Goal: Task Accomplishment & Management: Use online tool/utility

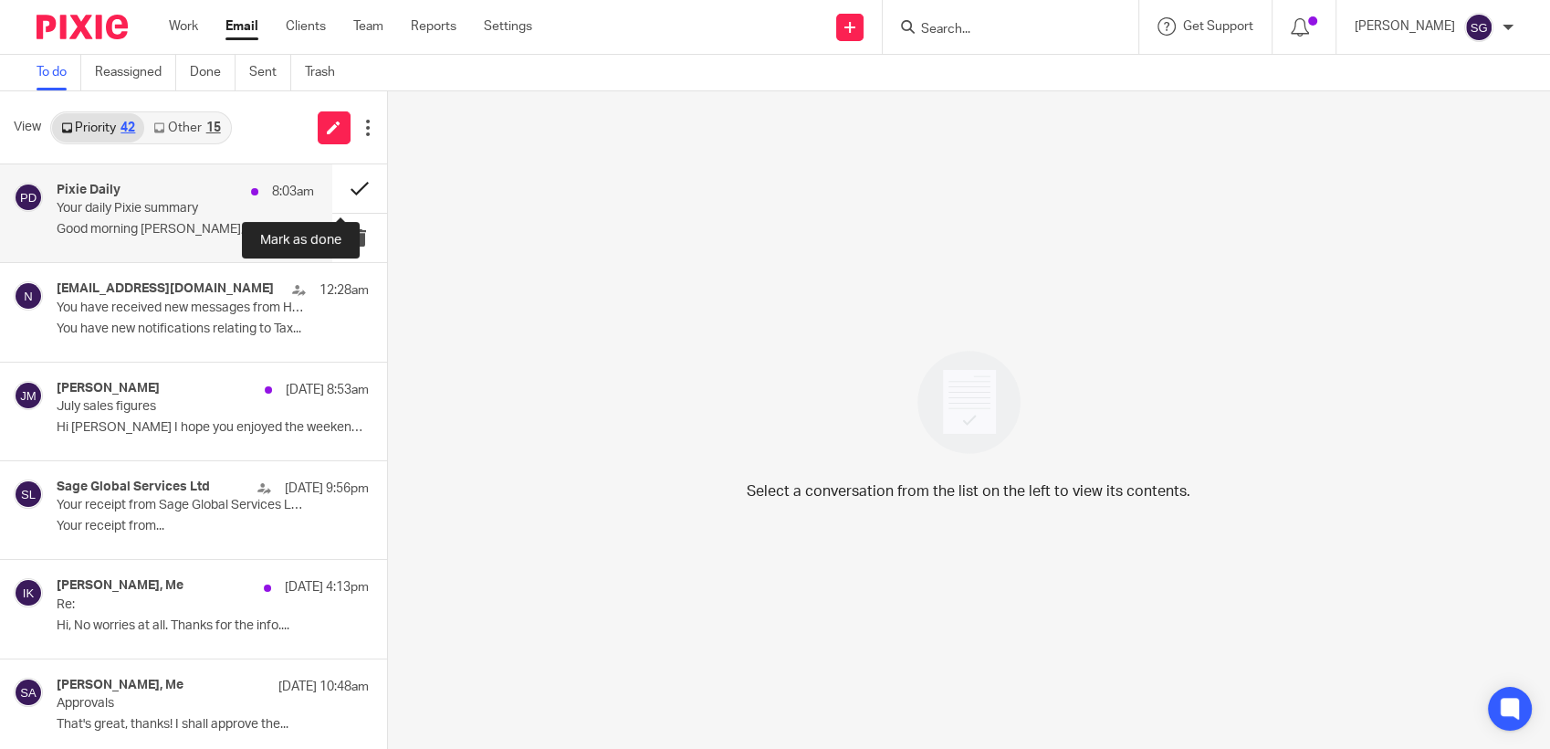
click at [337, 182] on button at bounding box center [359, 188] width 55 height 48
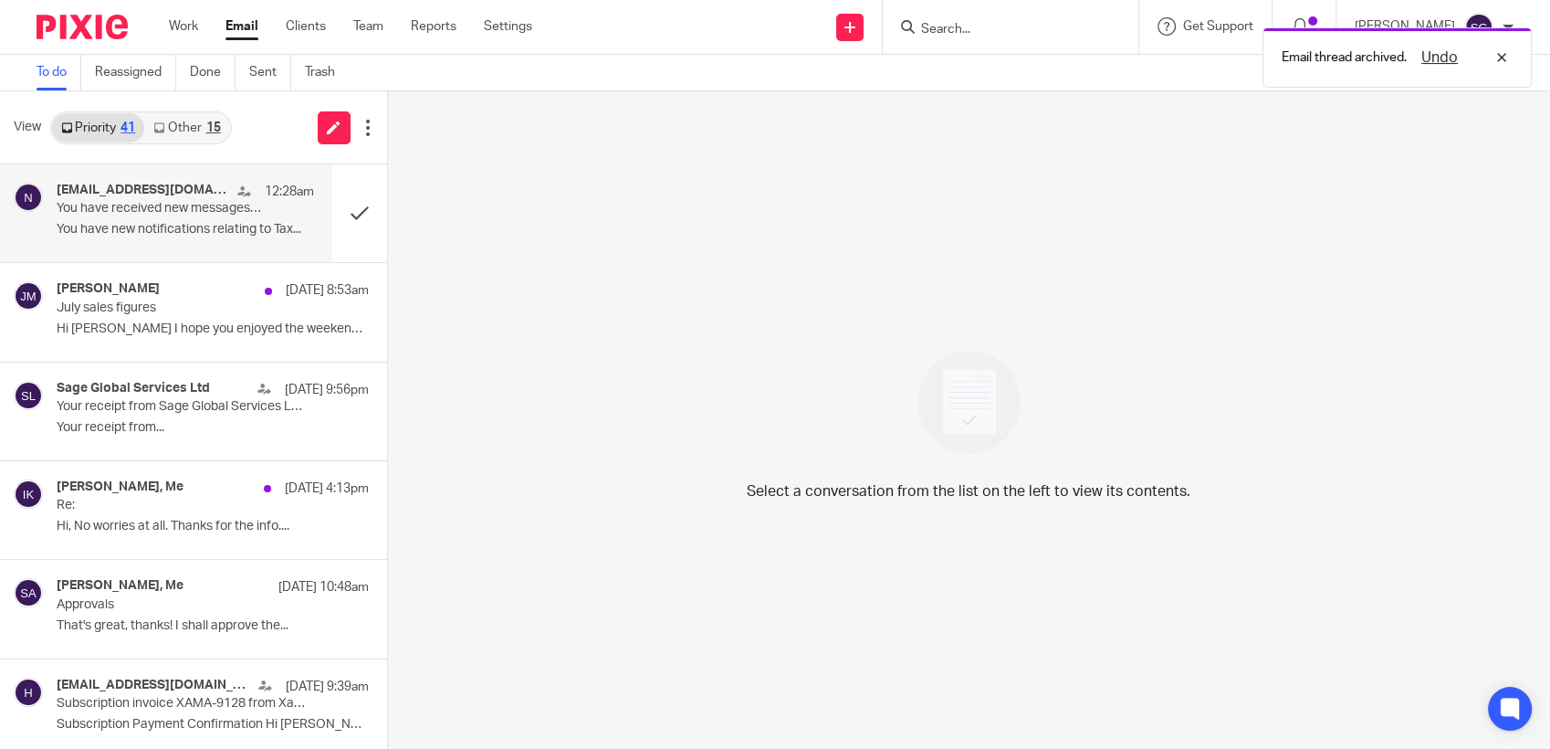
click at [161, 214] on p "You have received new messages from HMRC" at bounding box center [159, 209] width 205 height 16
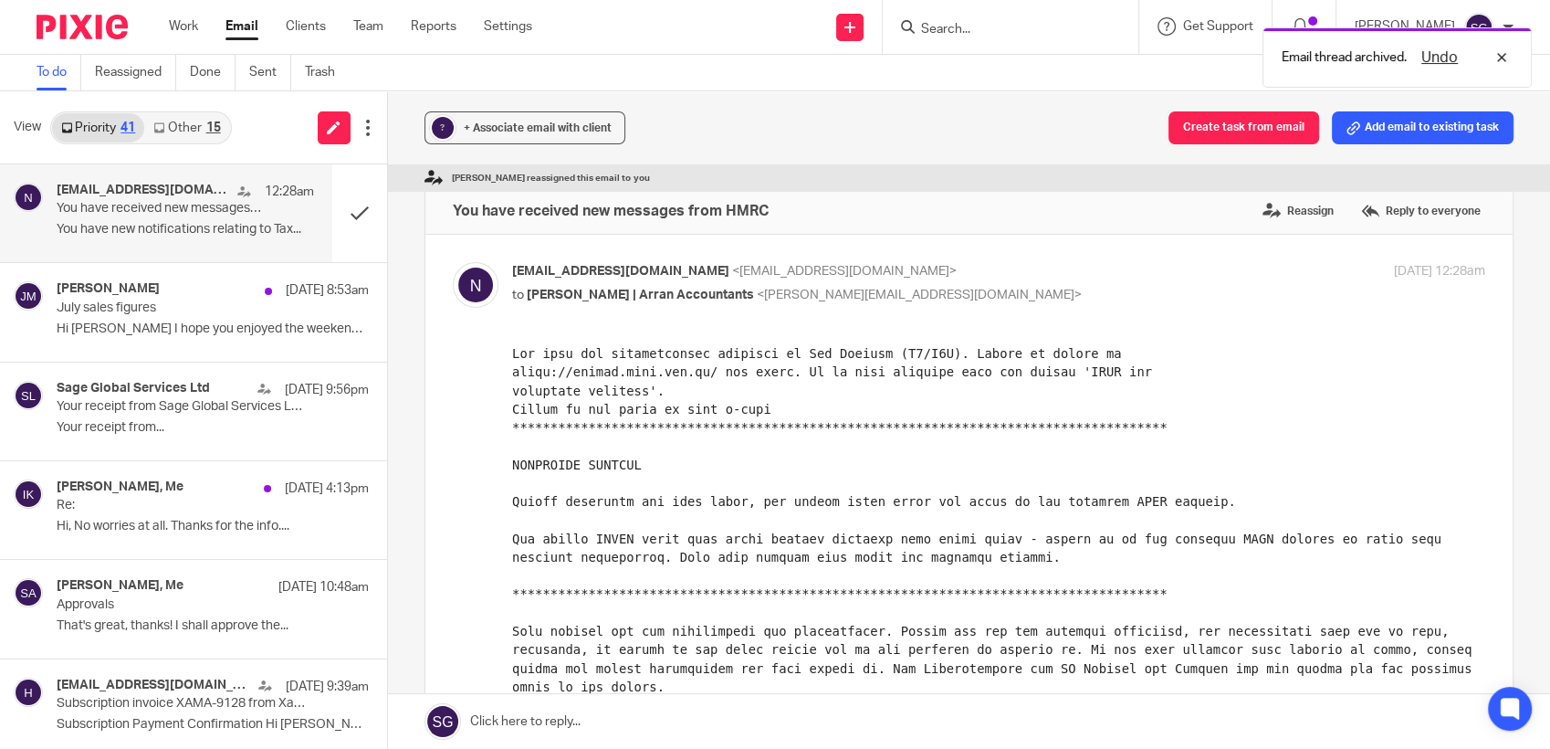
click at [193, 121] on link "Other 15" at bounding box center [186, 127] width 85 height 29
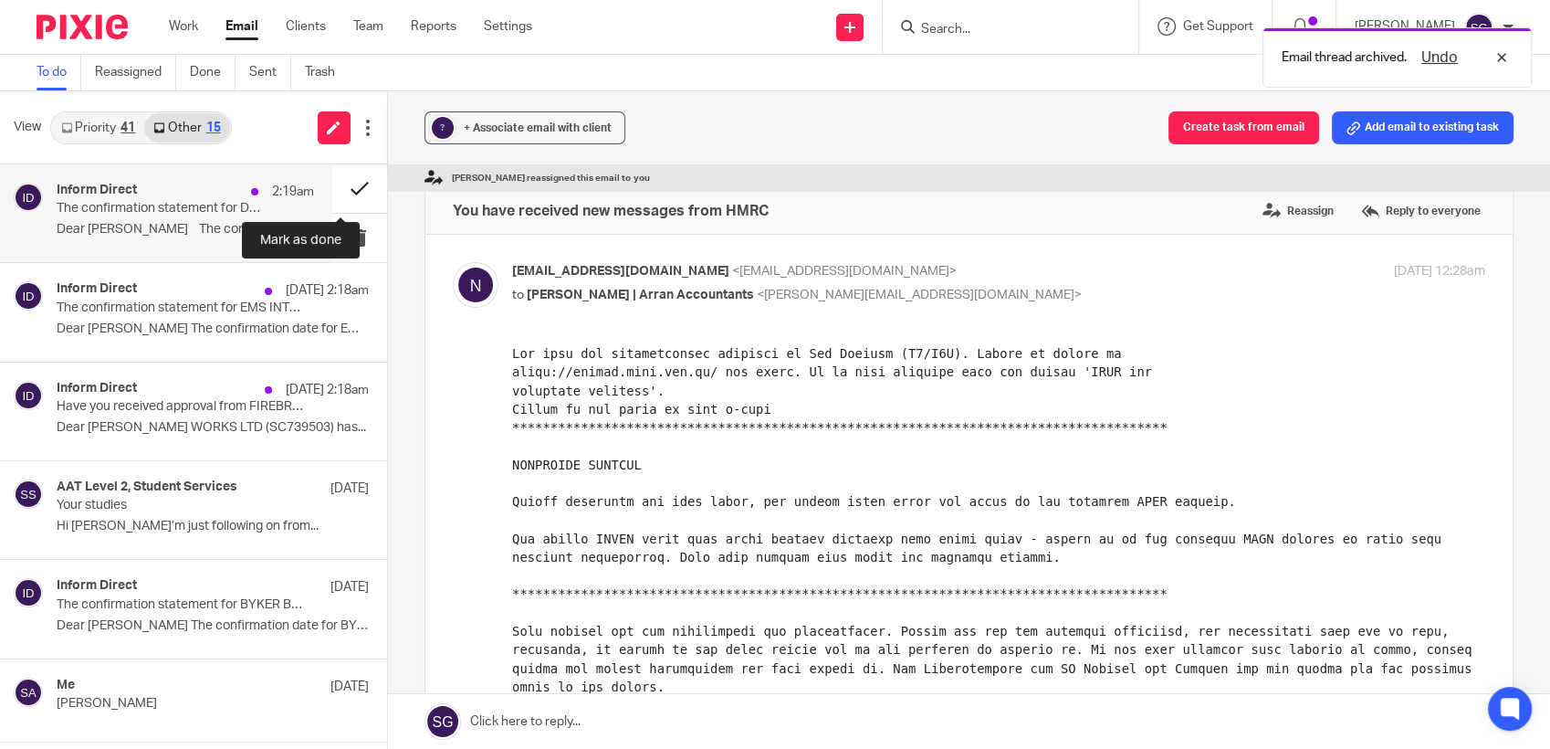
click at [334, 187] on button at bounding box center [359, 188] width 55 height 48
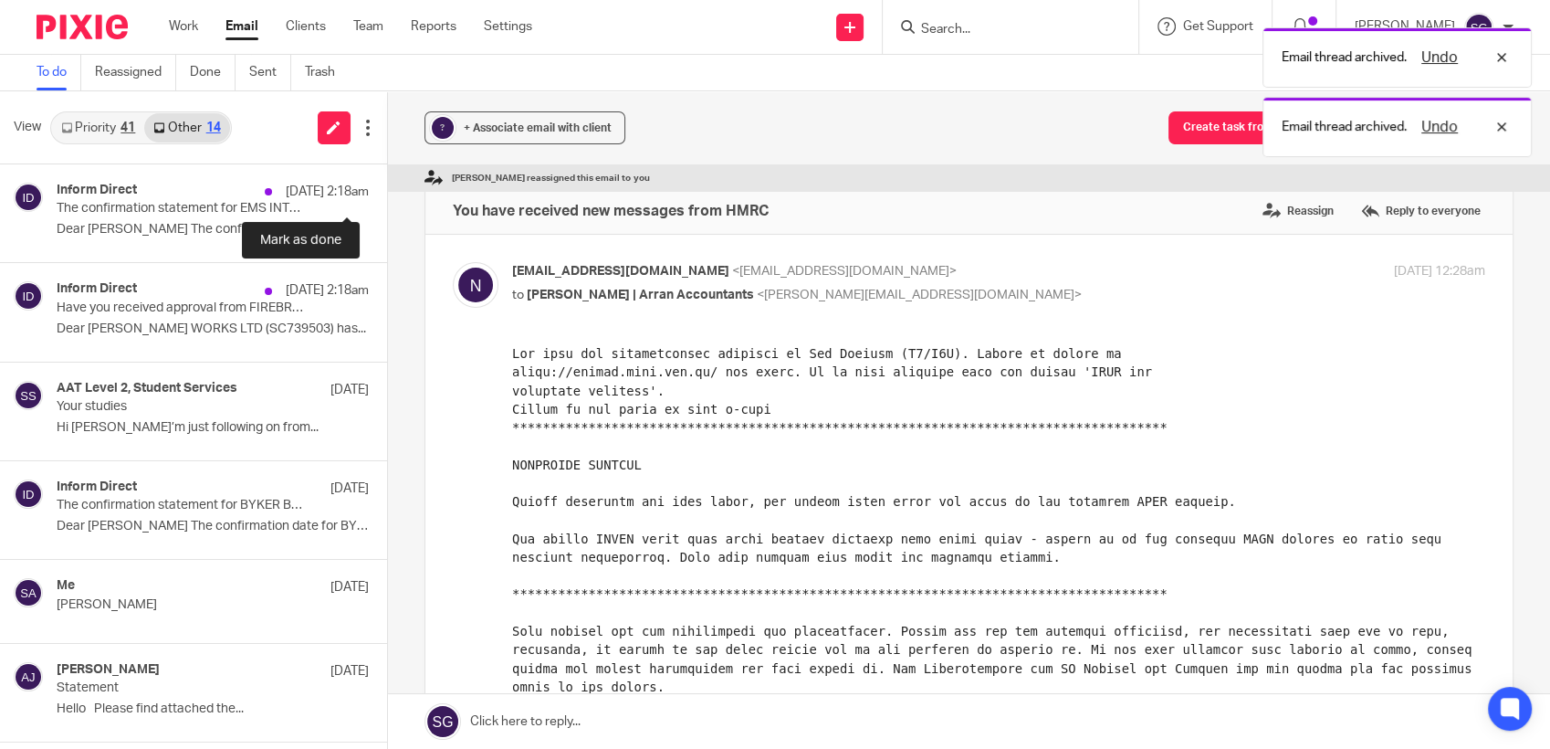
click at [387, 187] on button at bounding box center [394, 188] width 15 height 48
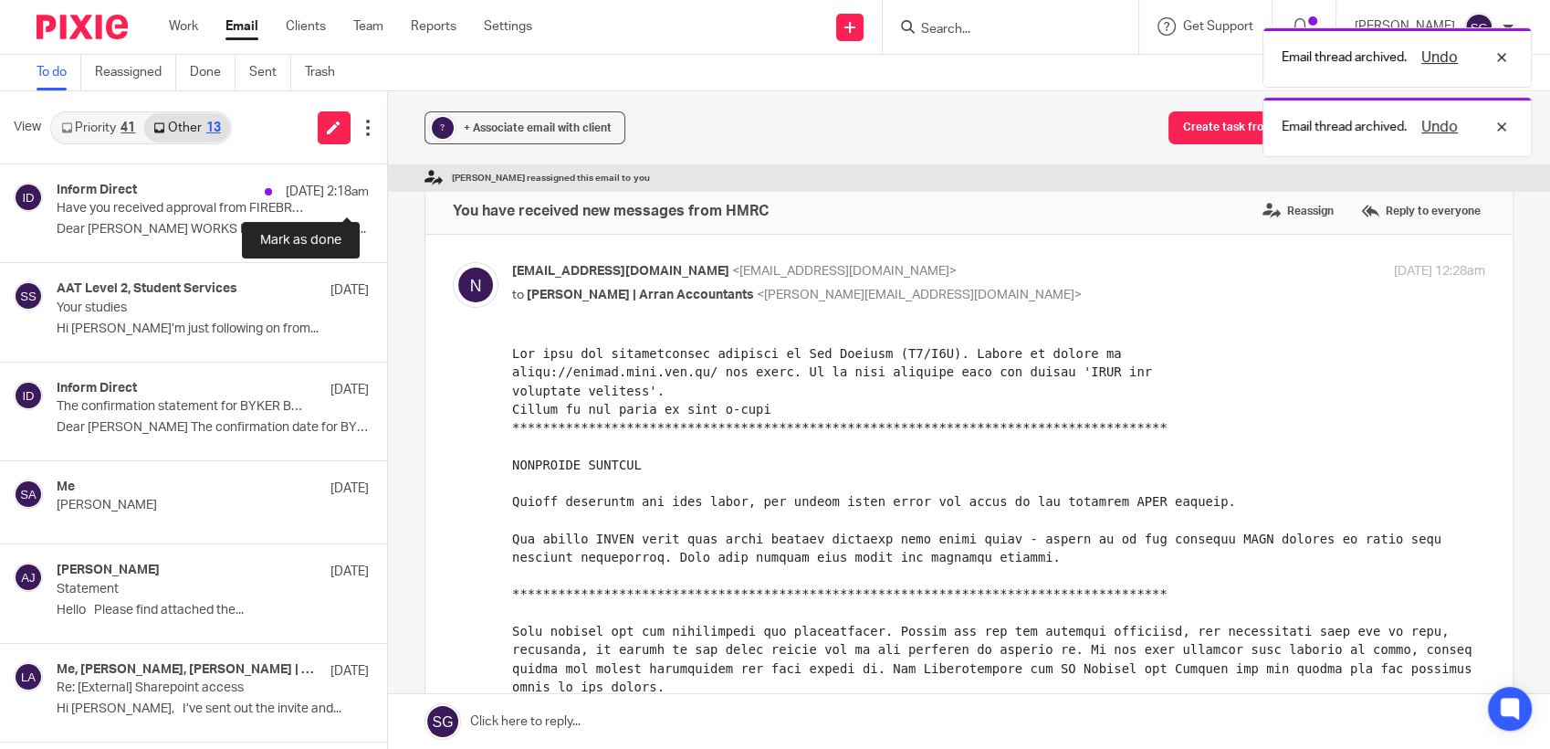
click at [387, 187] on button at bounding box center [394, 188] width 15 height 48
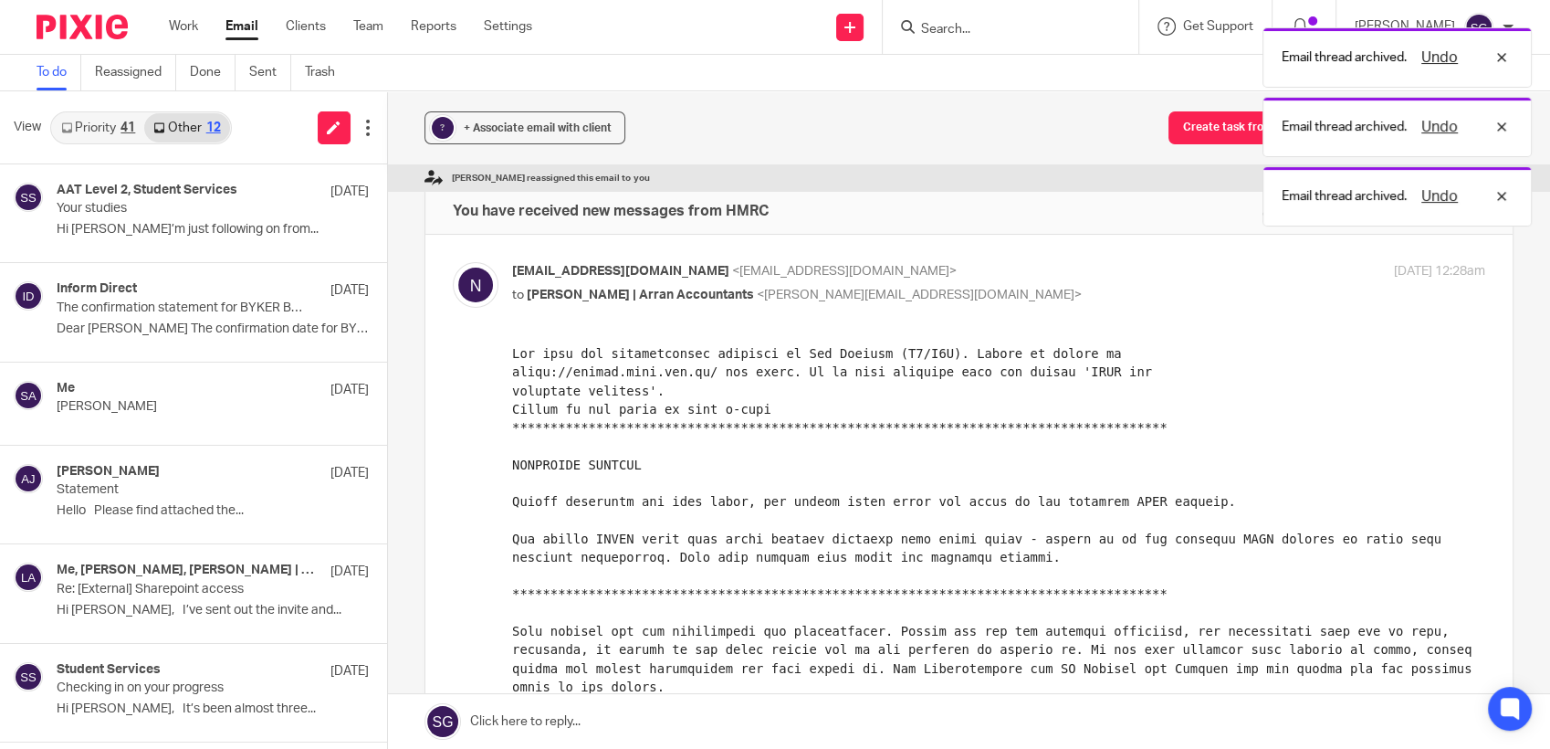
click at [90, 124] on link "Priority 41" at bounding box center [98, 127] width 92 height 29
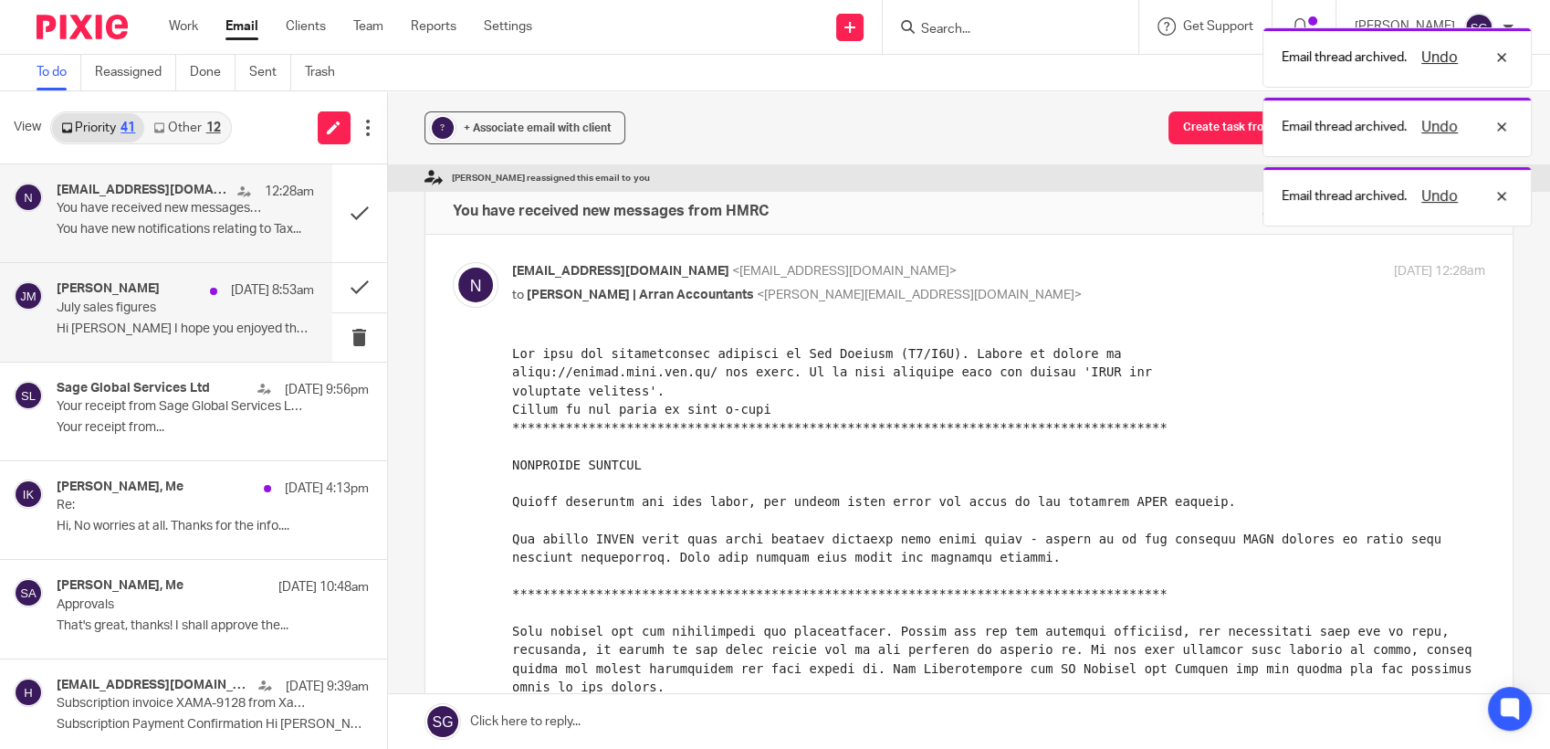
click at [155, 341] on div "[PERSON_NAME] [DATE] 8:53am July sales figures Hi [PERSON_NAME] I hope you enjo…" at bounding box center [185, 311] width 257 height 61
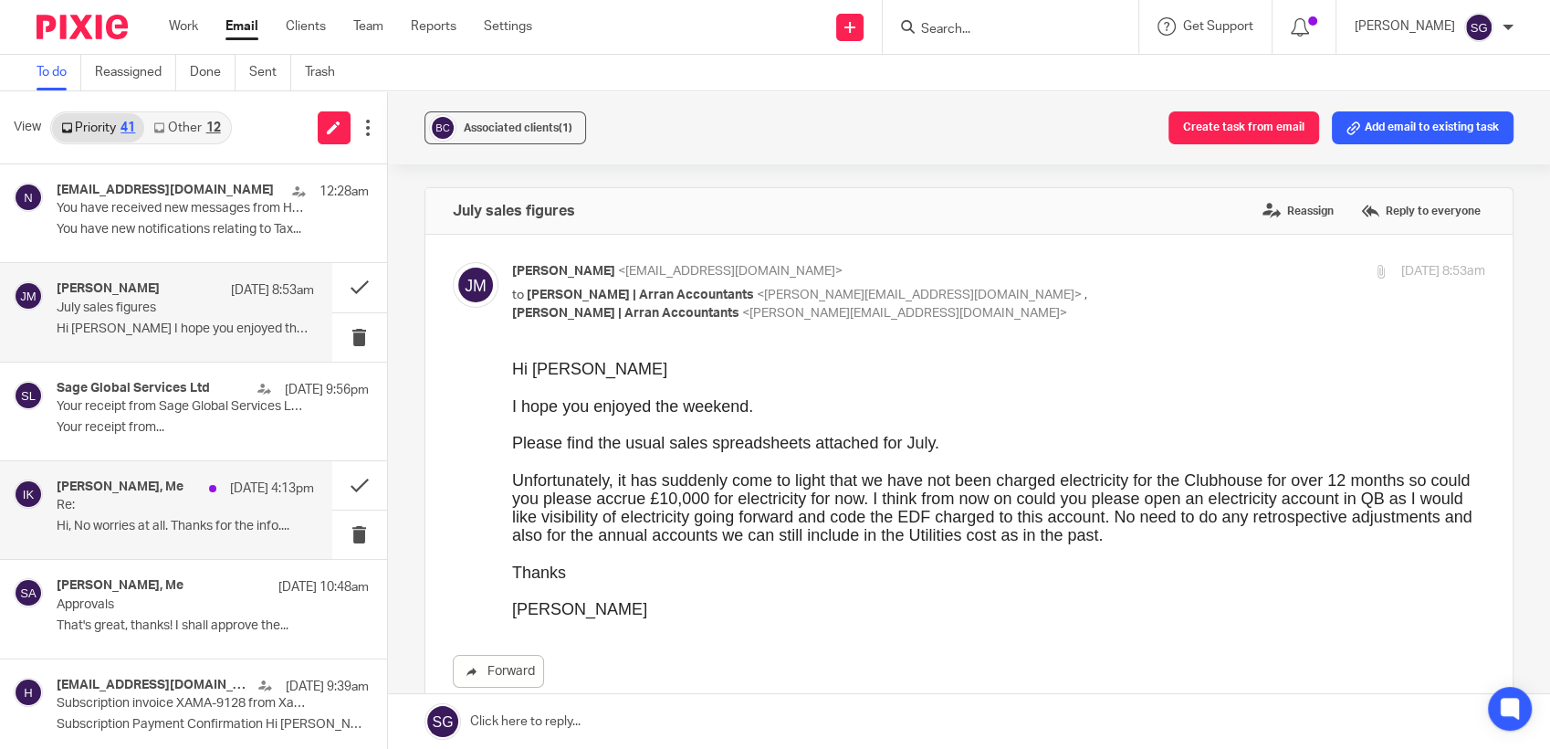
click at [162, 509] on p "Re:" at bounding box center [159, 506] width 205 height 16
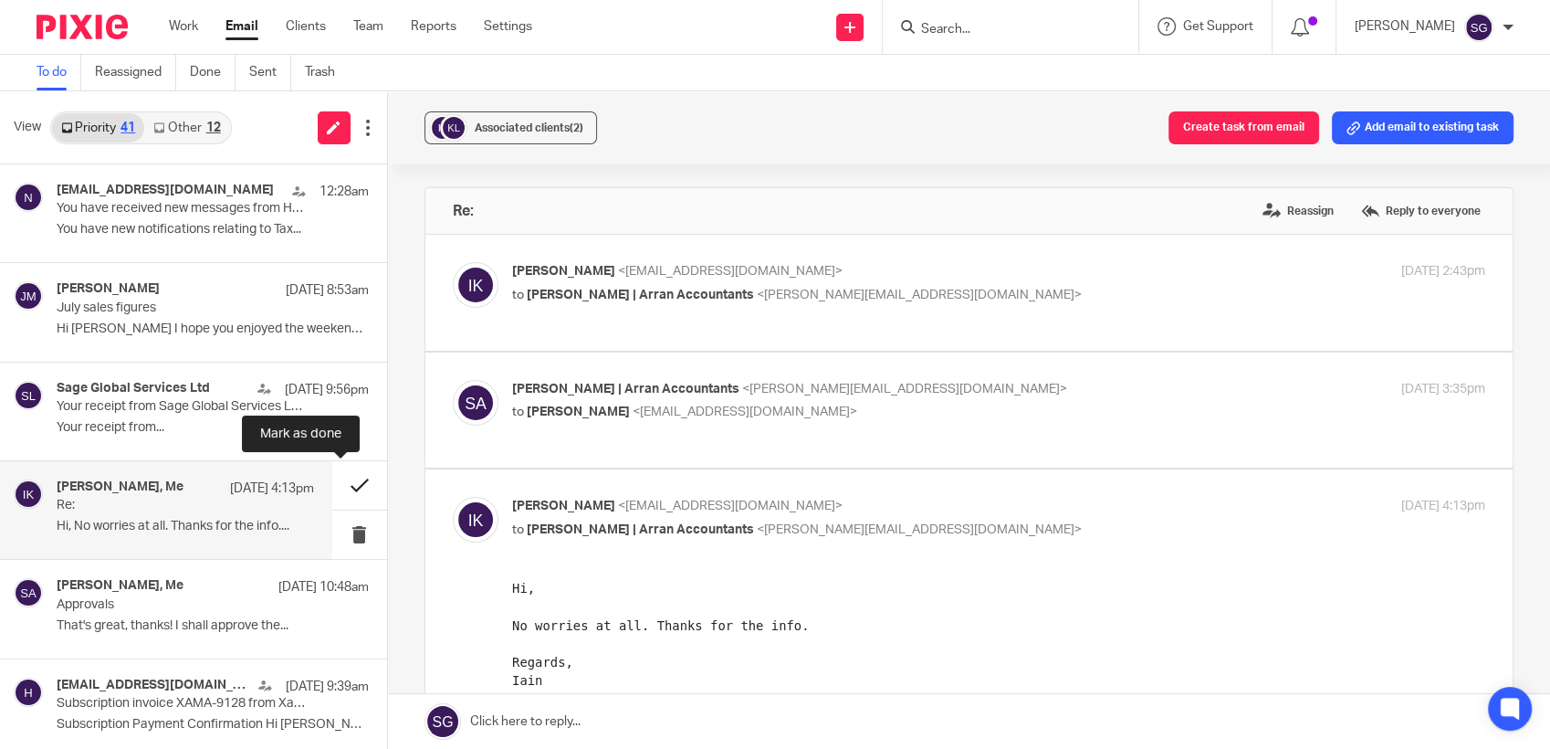
click at [332, 469] on button at bounding box center [359, 485] width 55 height 48
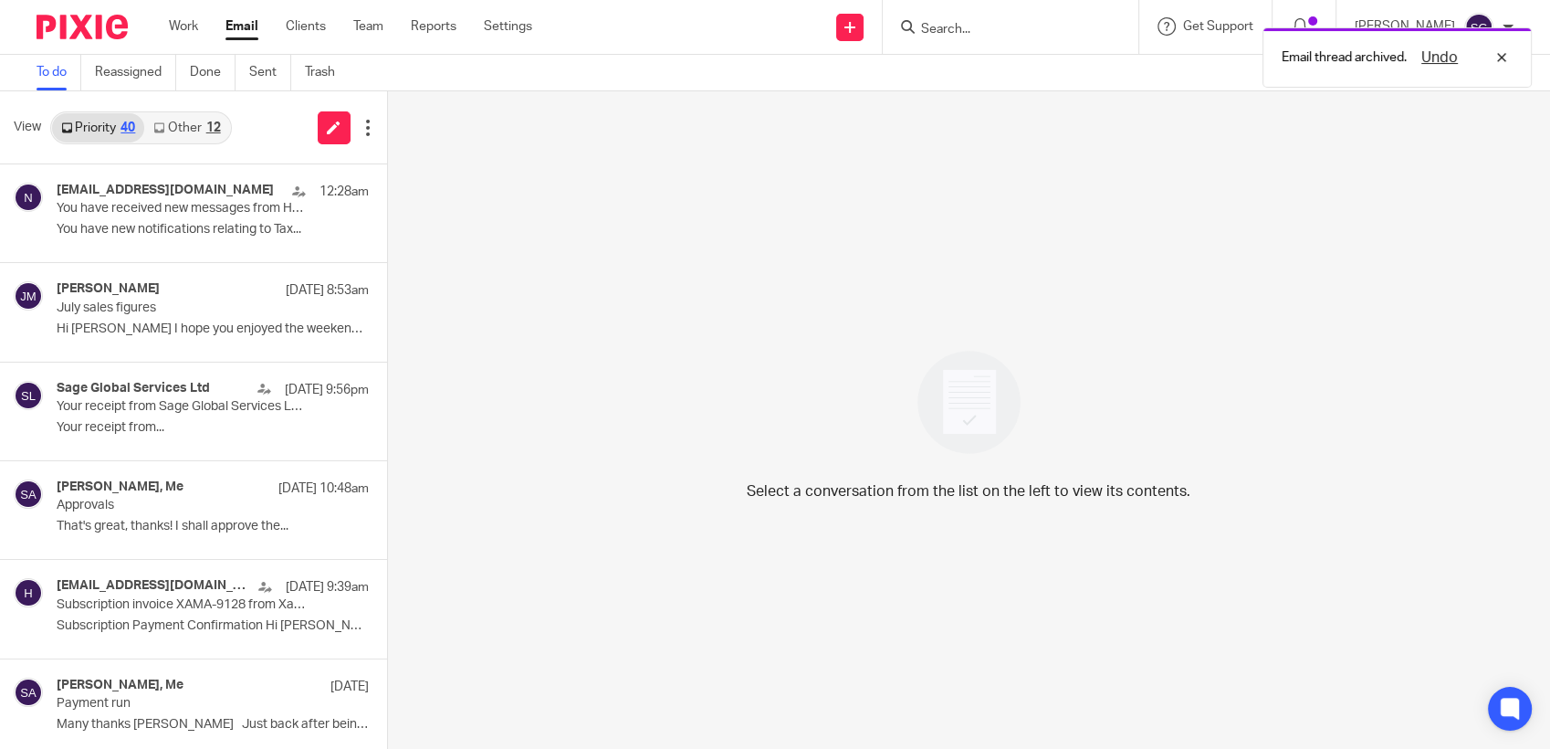
drag, startPoint x: 198, startPoint y: 121, endPoint x: 175, endPoint y: 122, distance: 22.9
click at [198, 121] on link "Other 12" at bounding box center [186, 127] width 85 height 29
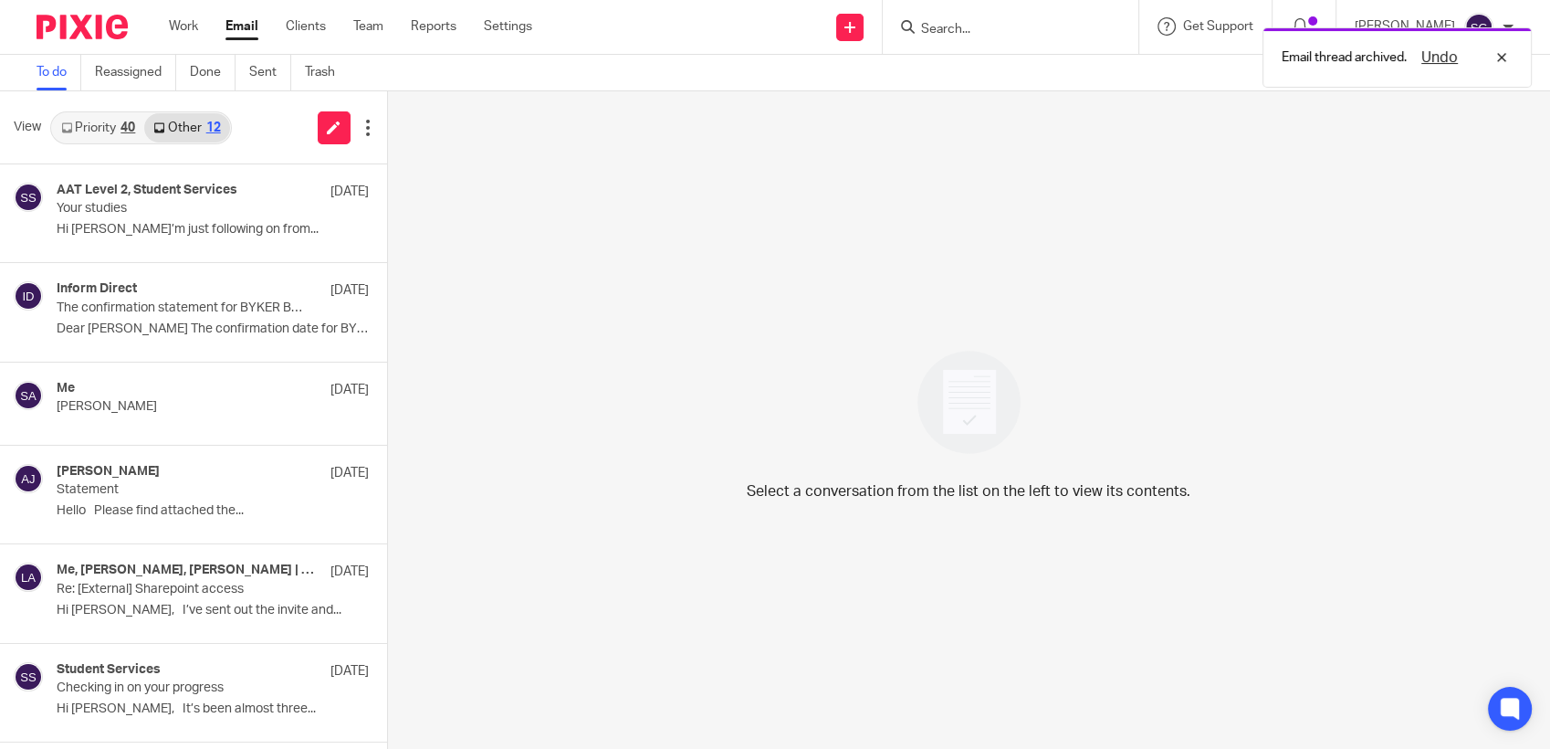
click at [97, 124] on link "Priority 40" at bounding box center [98, 127] width 92 height 29
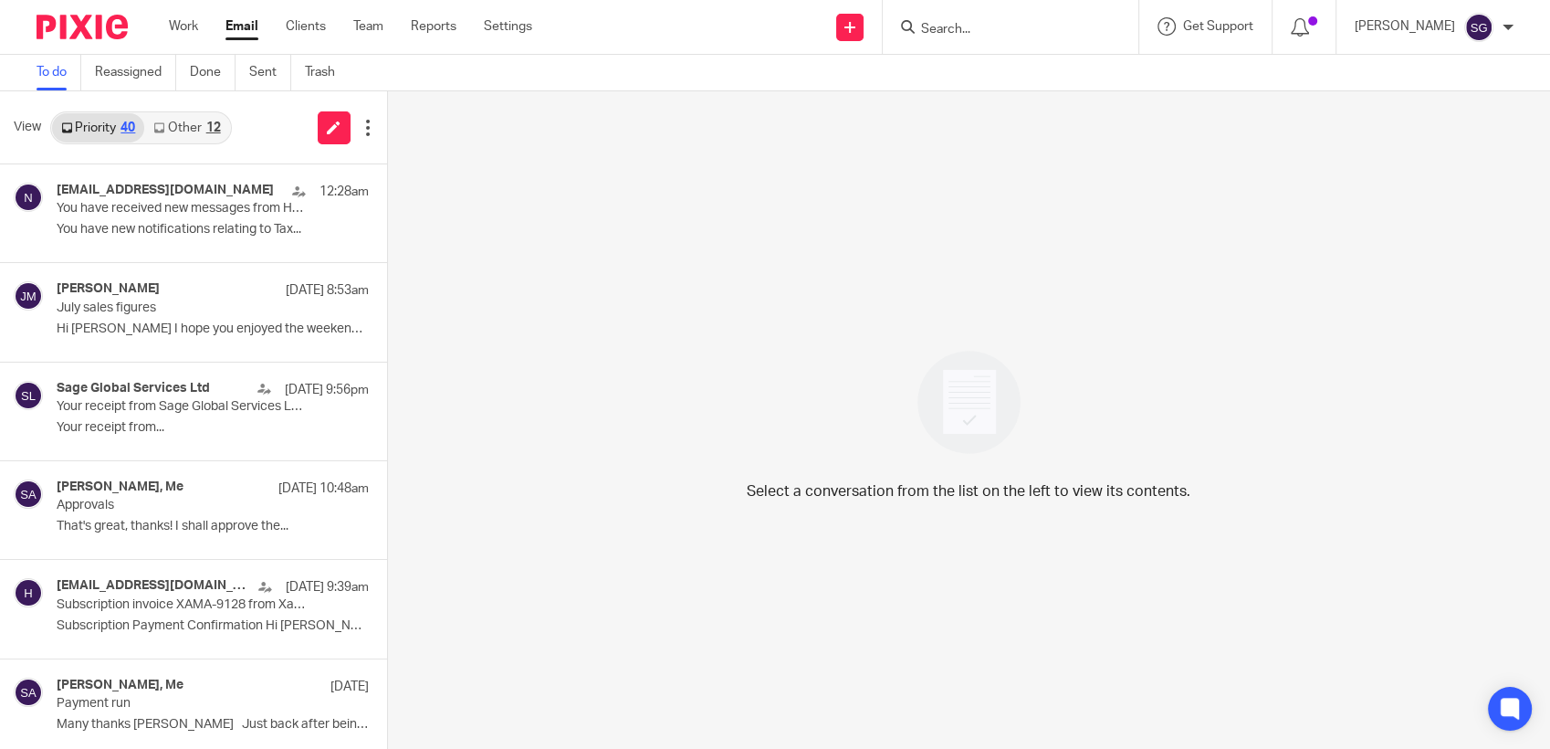
drag, startPoint x: 234, startPoint y: 25, endPoint x: 252, endPoint y: 24, distance: 18.3
click at [234, 25] on link "Email" at bounding box center [241, 26] width 33 height 18
click at [236, 28] on link "Email" at bounding box center [241, 26] width 33 height 18
